Goal: Find specific page/section: Find specific page/section

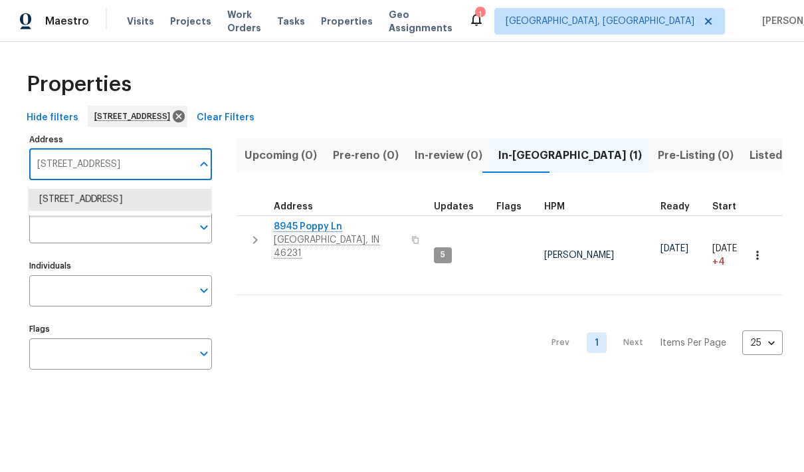
scroll to position [90, 0]
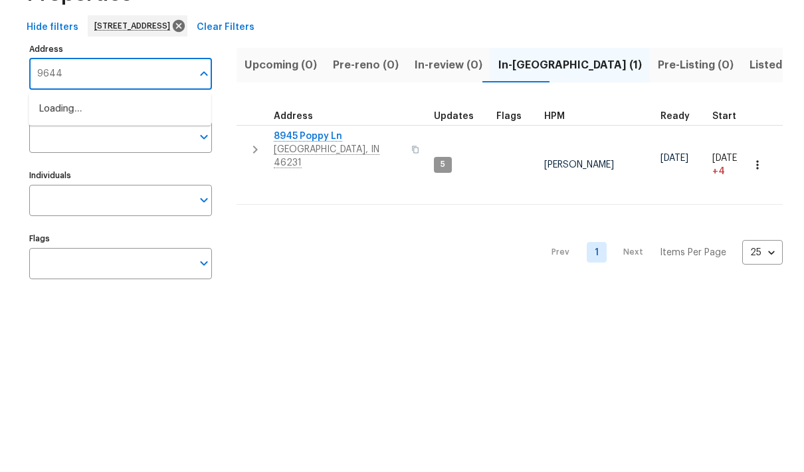
type input "9644"
click at [81, 189] on li "[STREET_ADDRESS]" at bounding box center [120, 200] width 183 height 23
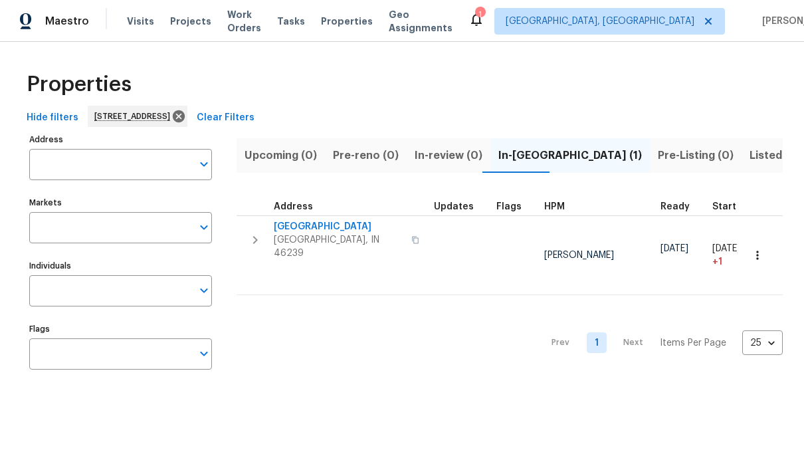
type input "[STREET_ADDRESS]"
click at [344, 230] on span "[GEOGRAPHIC_DATA]" at bounding box center [339, 226] width 130 height 13
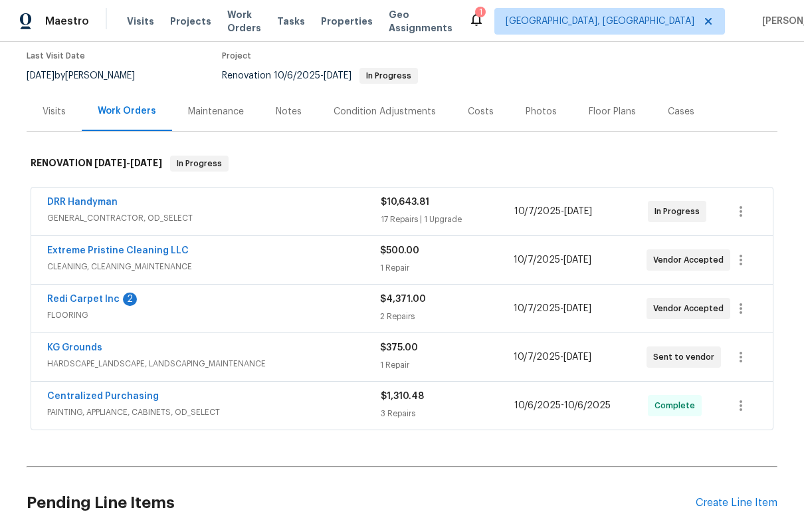
scroll to position [115, 0]
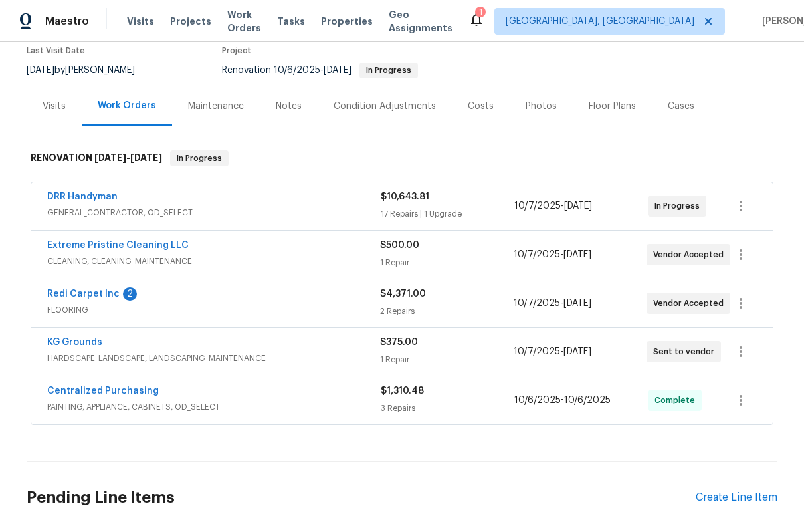
click at [475, 107] on div "Costs" at bounding box center [481, 106] width 26 height 13
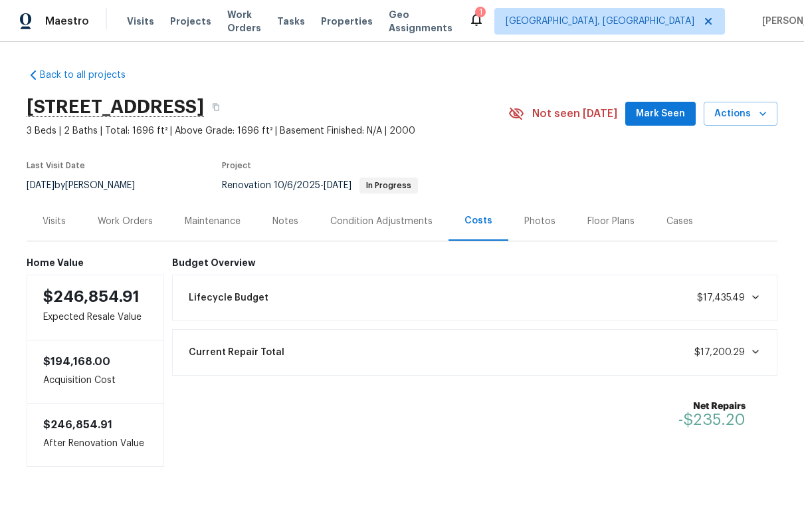
click at [755, 350] on icon at bounding box center [755, 351] width 11 height 11
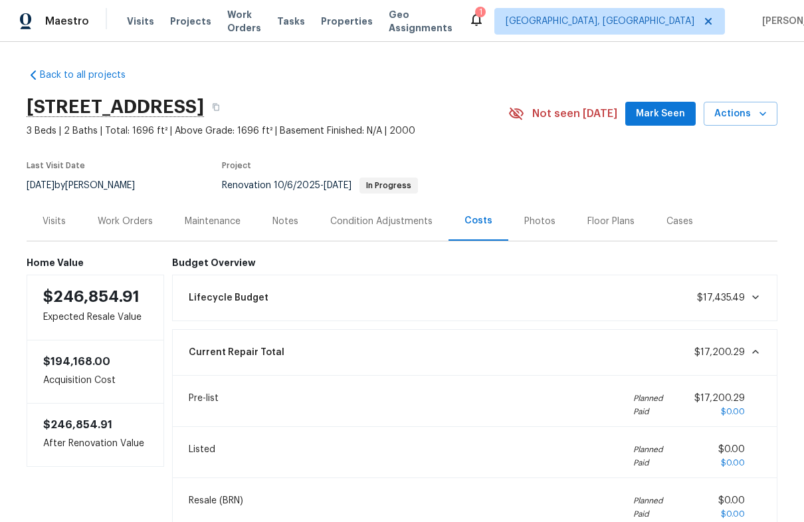
click at [759, 351] on icon at bounding box center [755, 351] width 11 height 11
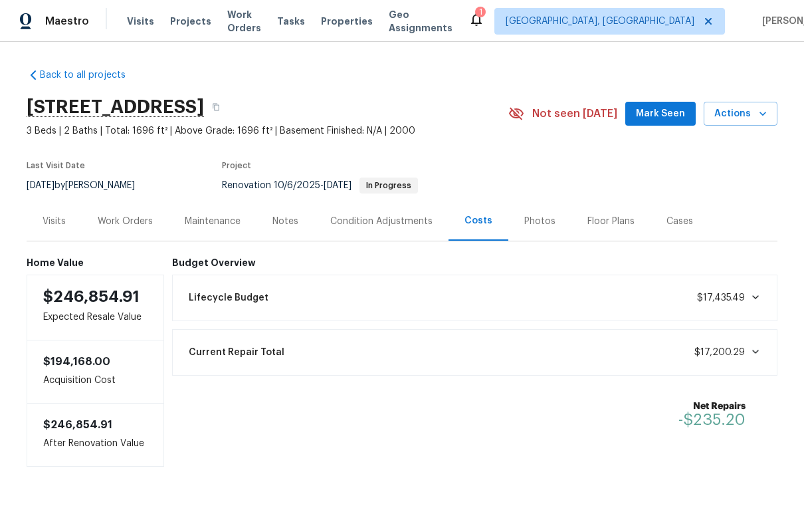
click at [123, 216] on div "Work Orders" at bounding box center [125, 221] width 55 height 13
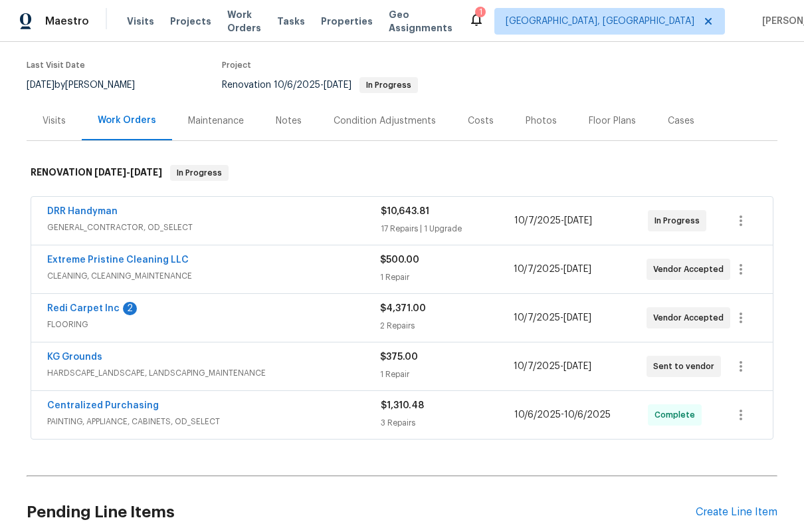
scroll to position [103, 0]
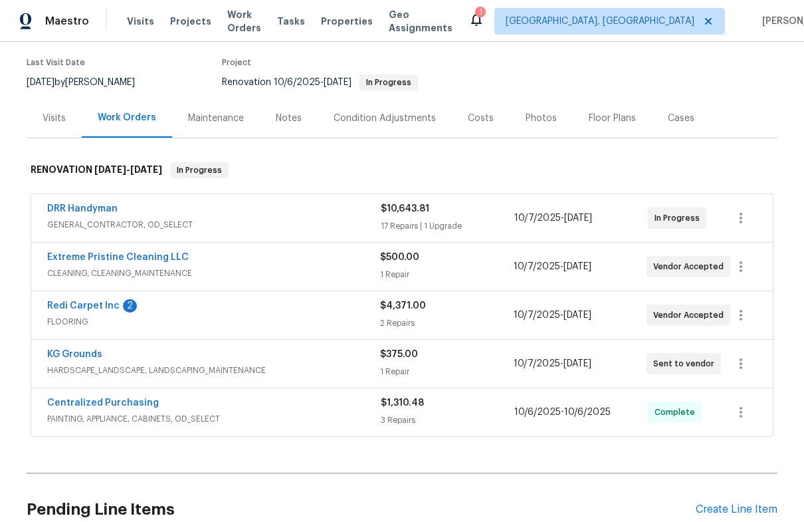
click at [211, 312] on div "Redi Carpet Inc 2" at bounding box center [213, 307] width 333 height 16
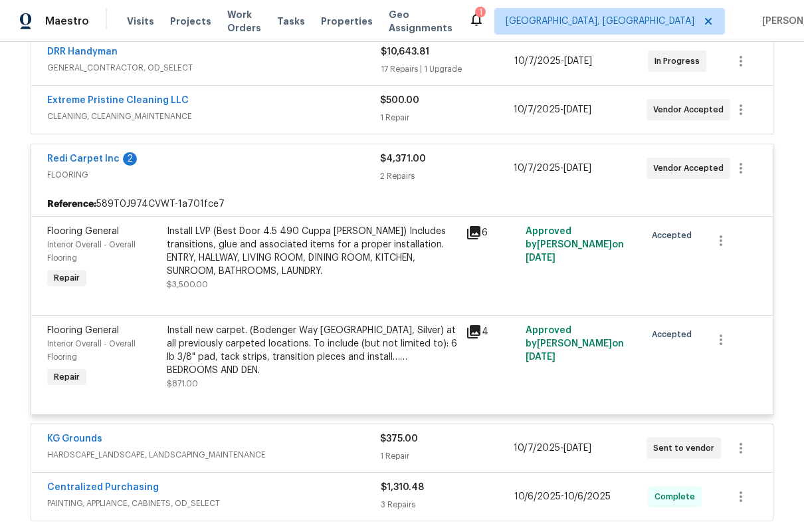
scroll to position [233, 0]
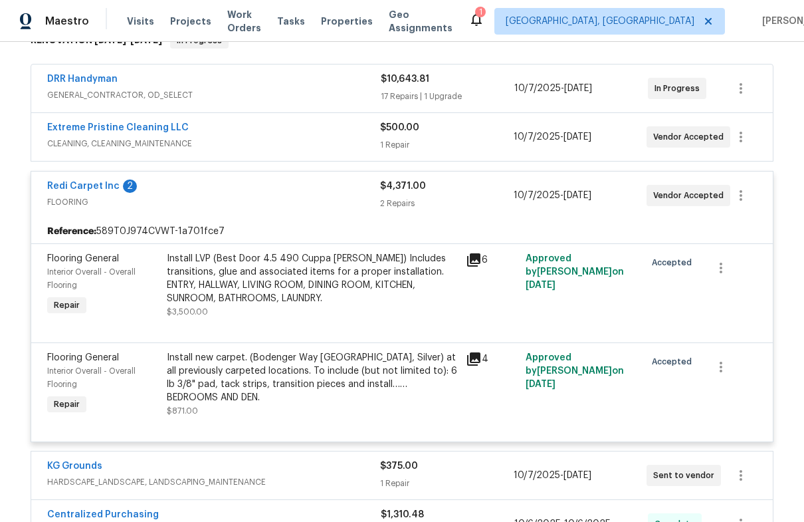
click at [199, 184] on div "Redi Carpet Inc 2" at bounding box center [213, 187] width 333 height 16
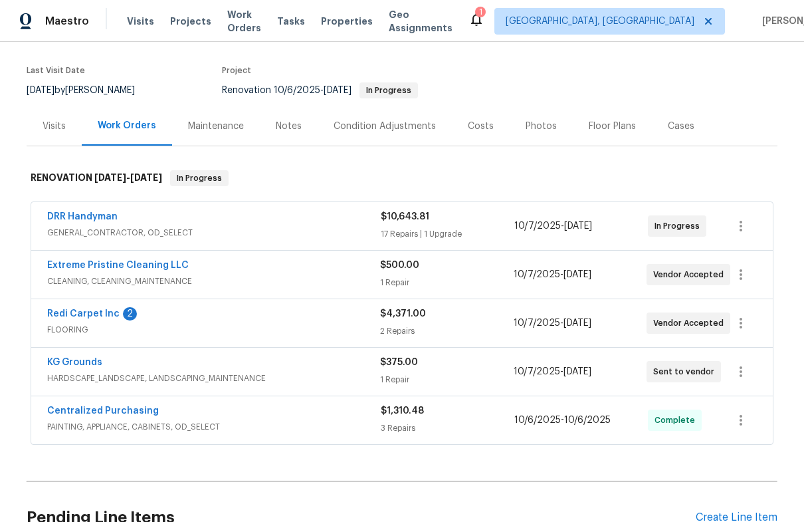
scroll to position [94, 0]
click at [481, 128] on div "Costs" at bounding box center [481, 126] width 26 height 13
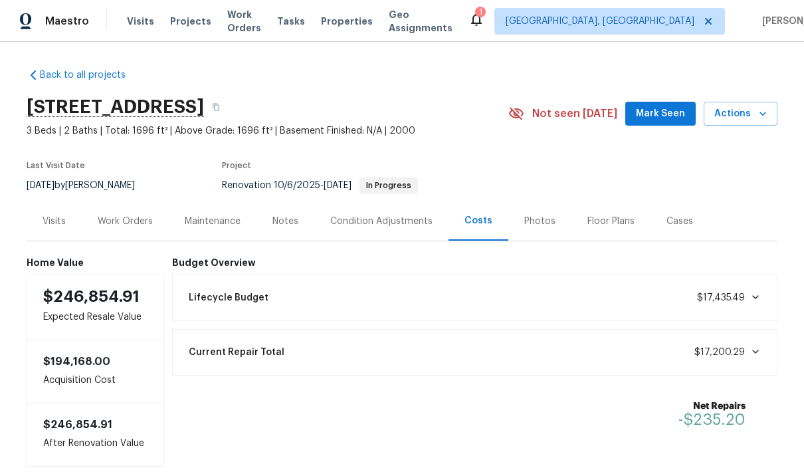
click at [403, 223] on div "Condition Adjustments" at bounding box center [381, 221] width 102 height 13
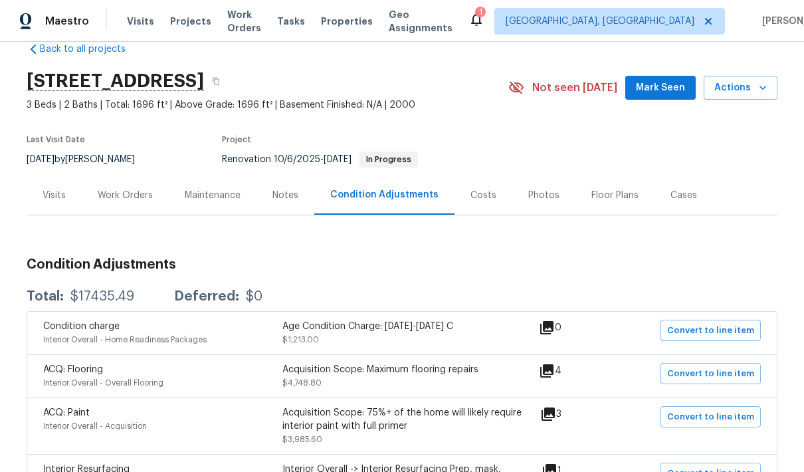
scroll to position [23, 0]
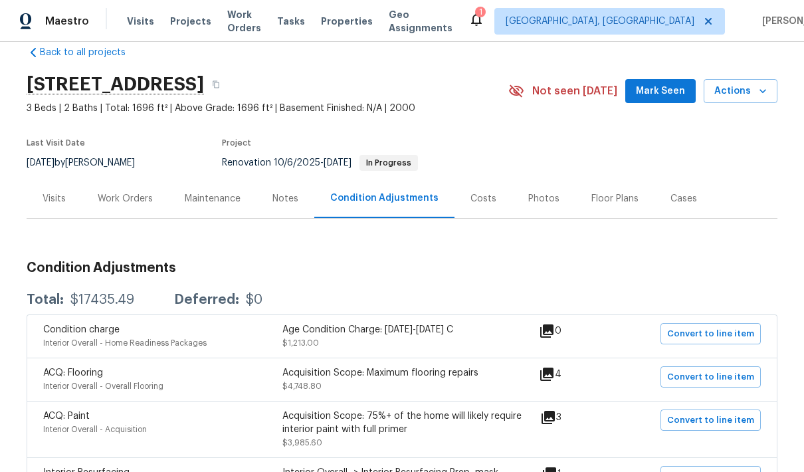
click at [110, 196] on div "Work Orders" at bounding box center [125, 198] width 55 height 13
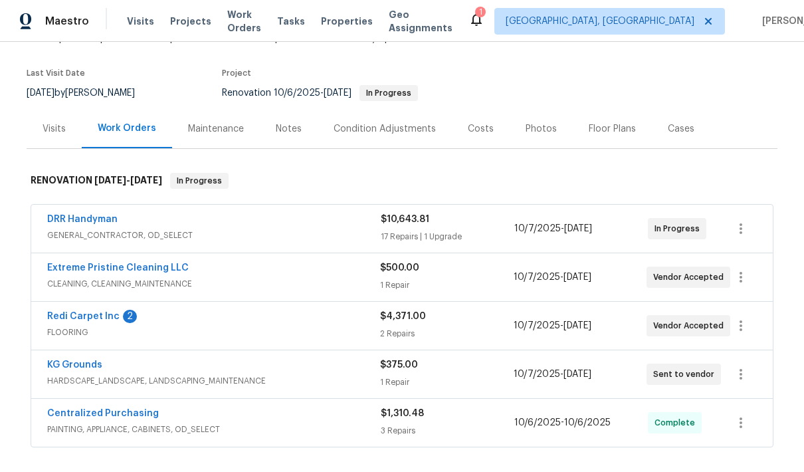
scroll to position [93, 0]
click at [247, 224] on div "DRR Handyman" at bounding box center [214, 220] width 334 height 16
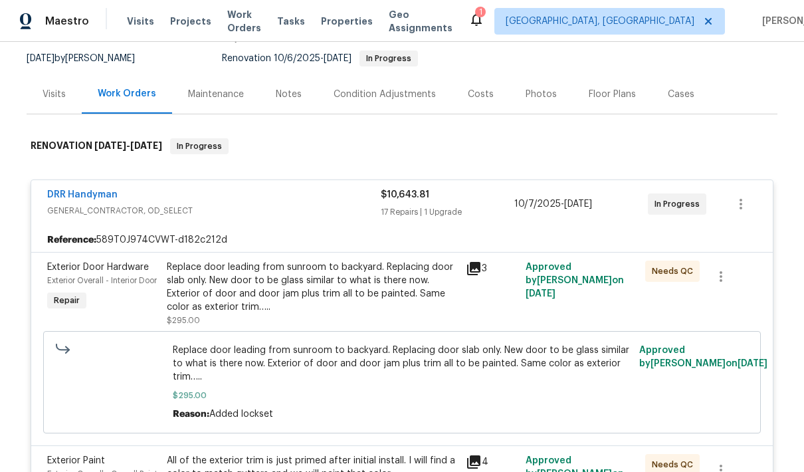
scroll to position [62, 0]
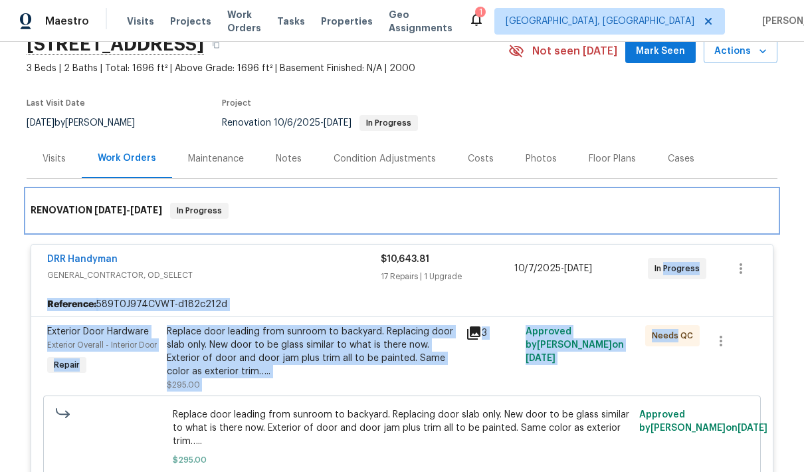
click at [704, 193] on div "RENOVATION 10/6/25 - 10/16/25 In Progress" at bounding box center [402, 210] width 751 height 43
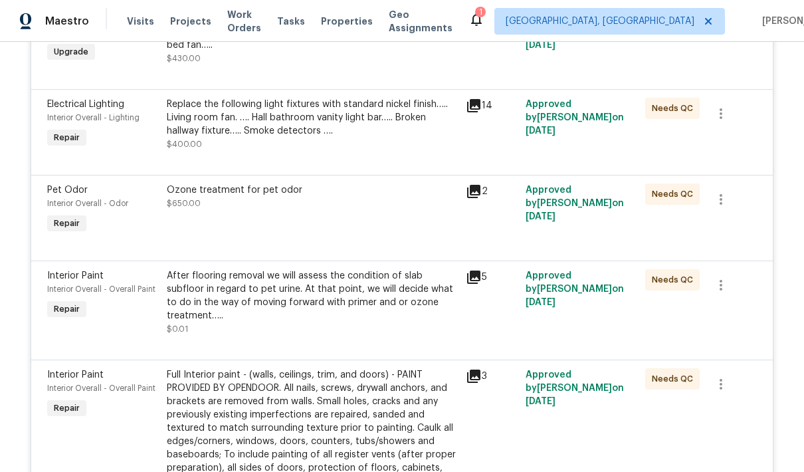
scroll to position [1060, 0]
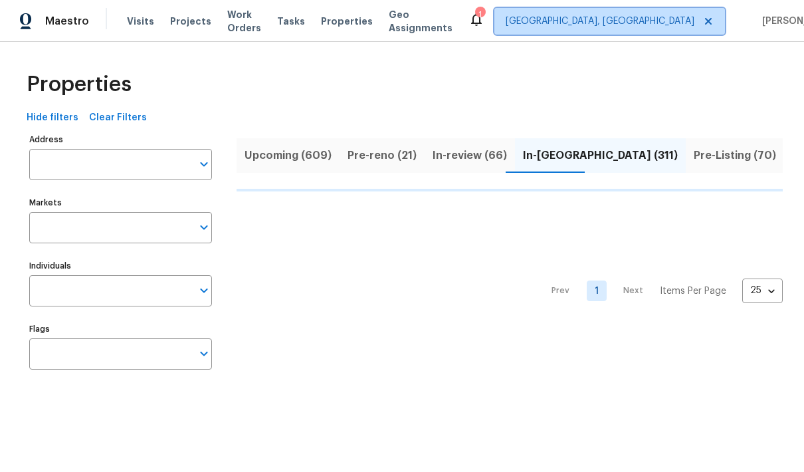
click at [633, 15] on span "[GEOGRAPHIC_DATA], [GEOGRAPHIC_DATA]" at bounding box center [600, 21] width 189 height 13
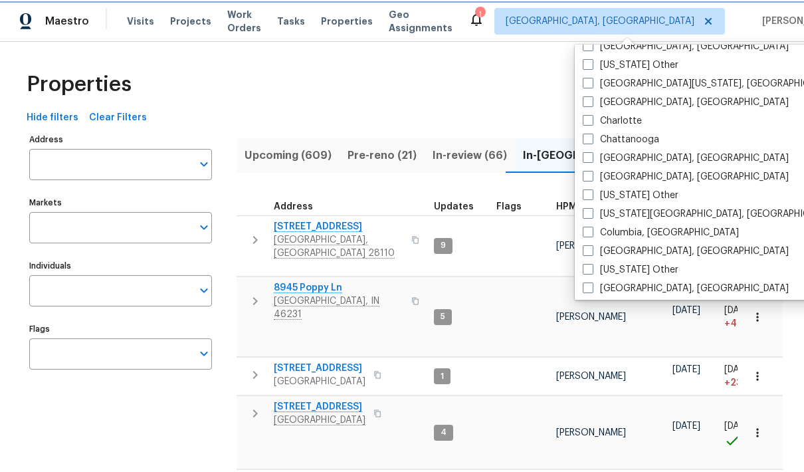
scroll to position [290, 0]
